Goal: Information Seeking & Learning: Learn about a topic

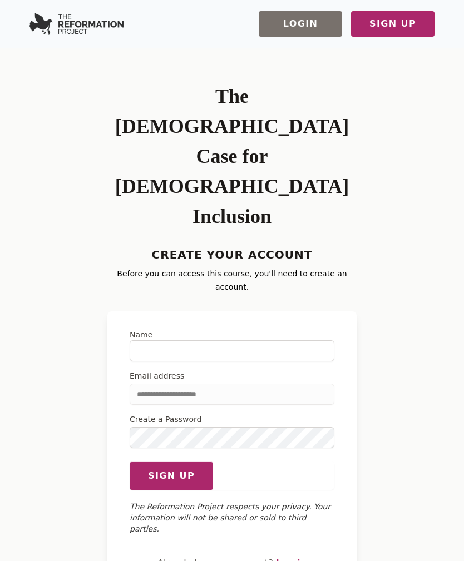
click at [293, 558] on link "Log in" at bounding box center [291, 563] width 31 height 11
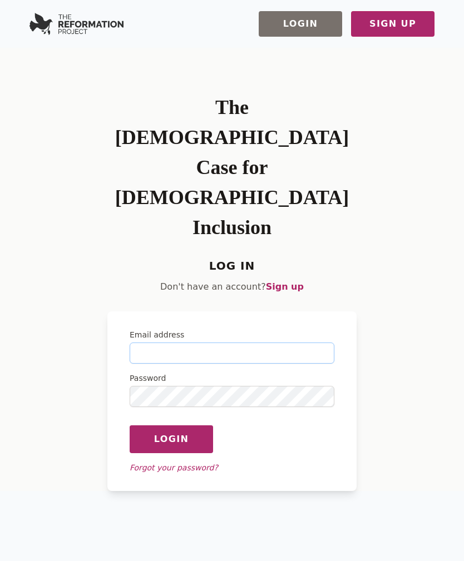
click at [189, 343] on input "Email address" at bounding box center [232, 353] width 205 height 21
type input "**********"
click at [171, 425] on button "Login" at bounding box center [171, 439] width 83 height 28
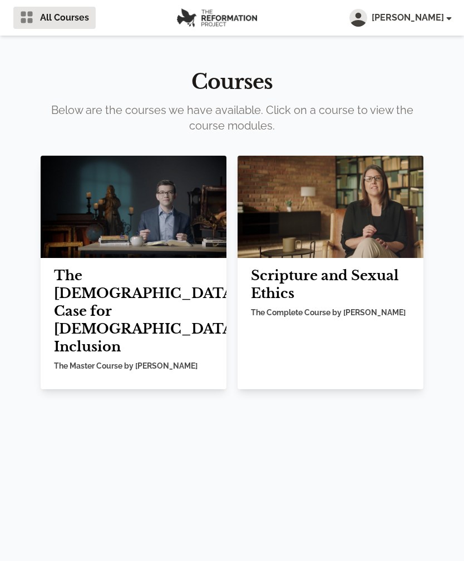
click at [167, 274] on h2 "The Biblical Case for LGBTQ Inclusion" at bounding box center [133, 311] width 159 height 89
click at [148, 281] on h2 "The Biblical Case for LGBTQ Inclusion" at bounding box center [133, 311] width 159 height 89
click at [128, 204] on img at bounding box center [134, 207] width 186 height 102
click at [359, 221] on img at bounding box center [330, 207] width 186 height 102
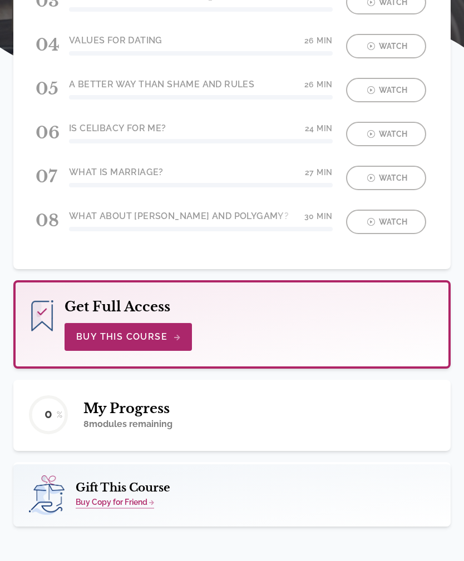
scroll to position [373, 0]
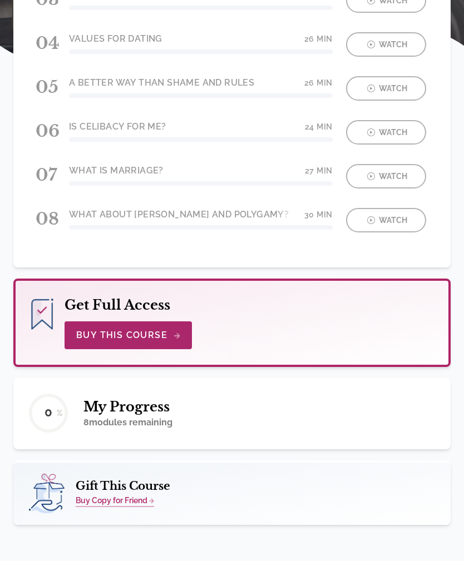
click at [365, 507] on div "Gift This Course Buy Copy for Friend" at bounding box center [231, 492] width 437 height 65
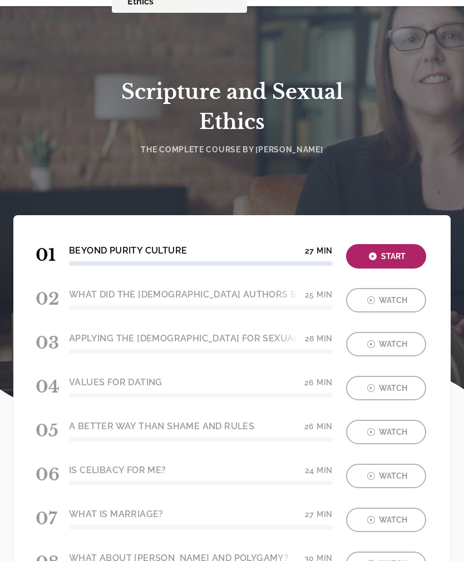
scroll to position [0, 0]
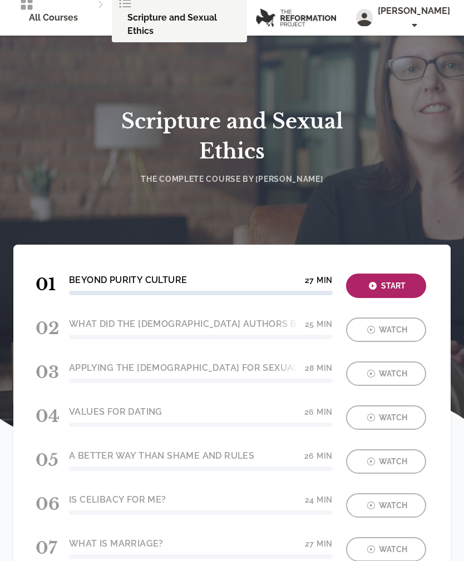
click at [397, 284] on div "Start" at bounding box center [385, 286] width 73 height 13
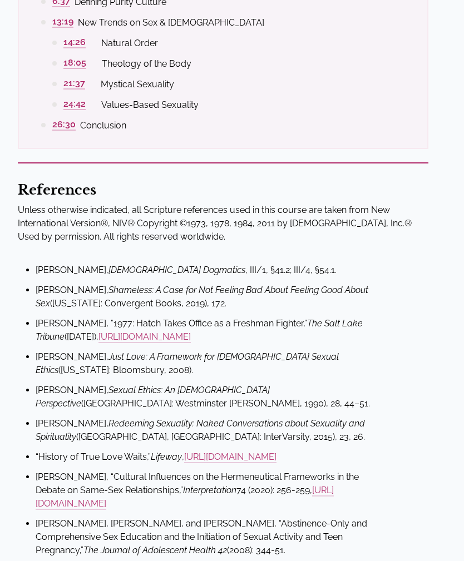
scroll to position [597, 0]
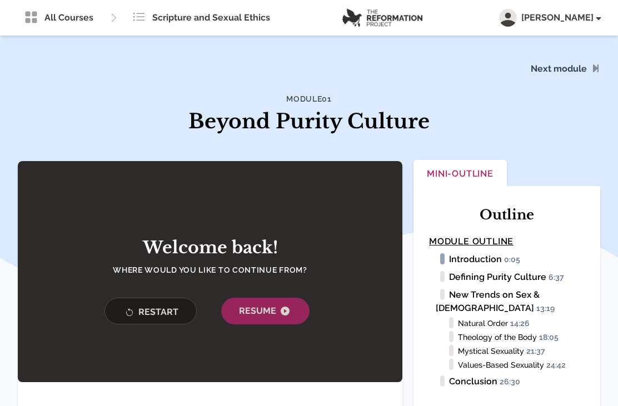
click at [270, 308] on span "Resume" at bounding box center [265, 311] width 53 height 13
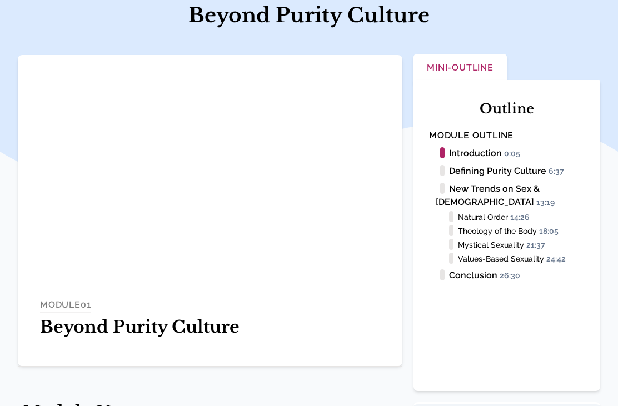
scroll to position [155, 0]
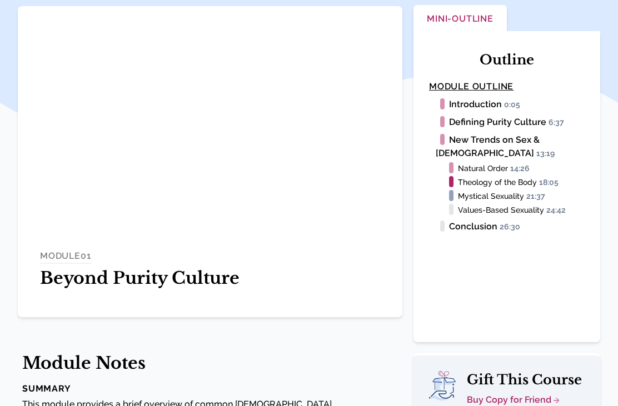
scroll to position [155, 0]
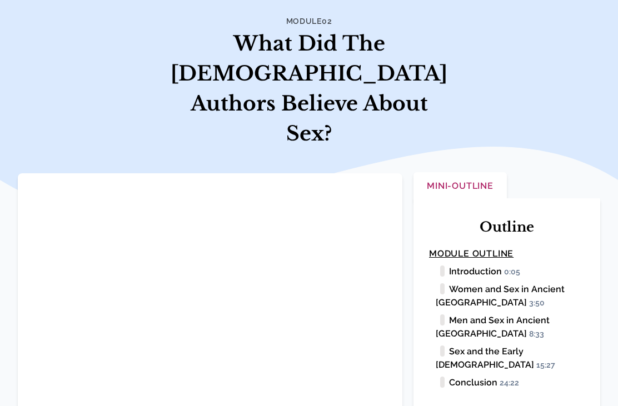
scroll to position [171, 0]
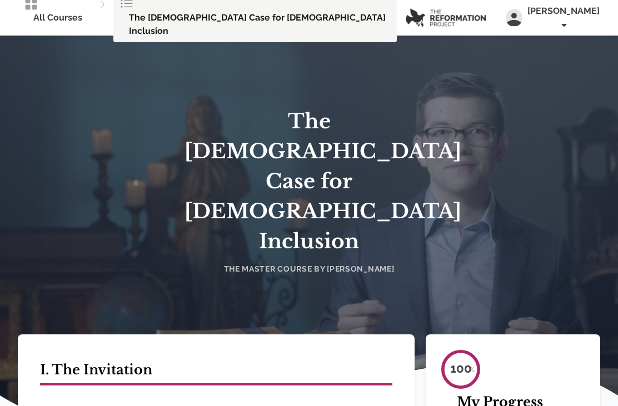
click at [133, 11] on icon at bounding box center [126, 3] width 13 height 13
click at [585, 13] on span "[PERSON_NAME]" at bounding box center [563, 17] width 73 height 27
